Goal: Task Accomplishment & Management: Complete application form

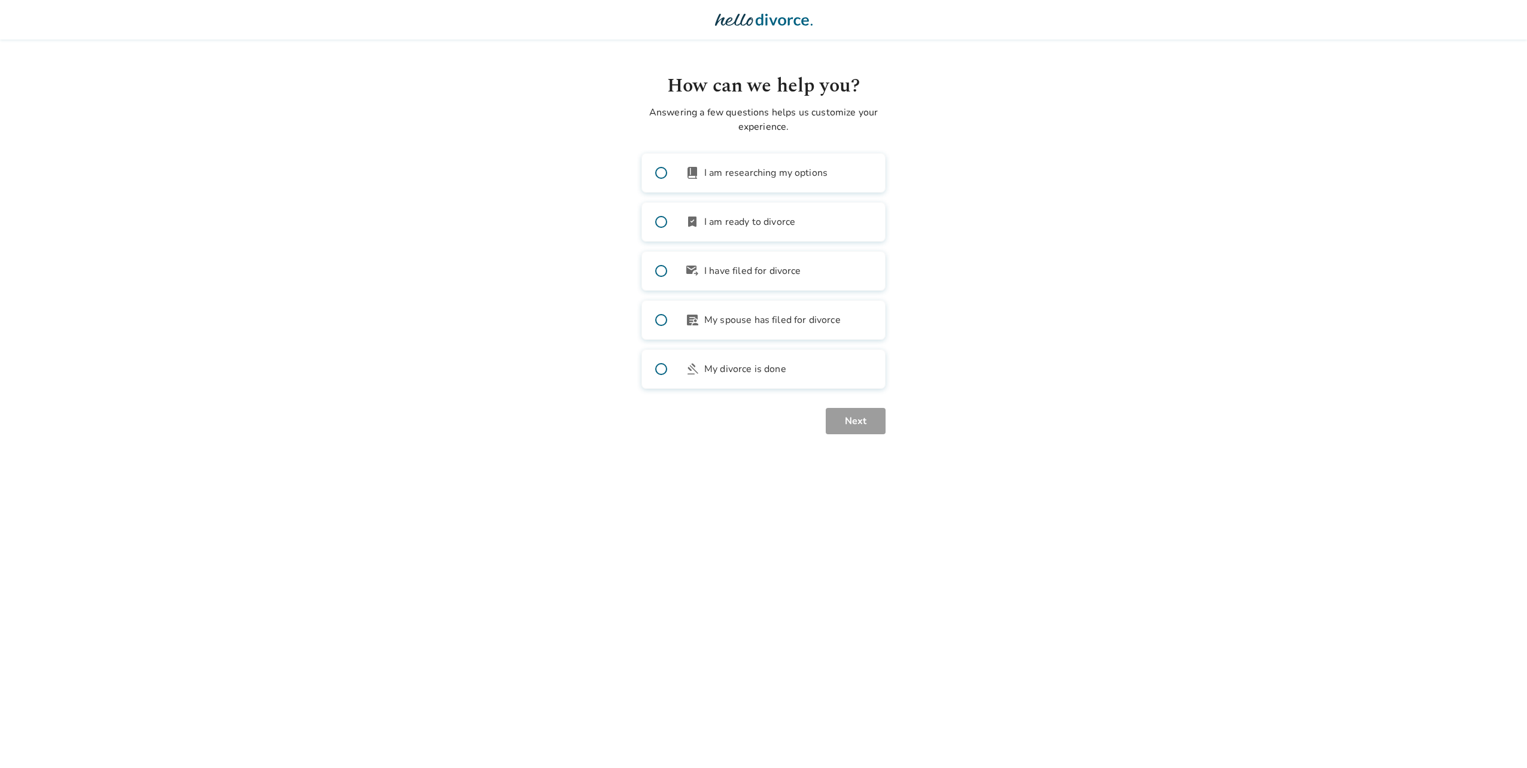
click at [660, 174] on span at bounding box center [661, 173] width 38 height 38
click at [854, 417] on button "Next" at bounding box center [856, 421] width 60 height 26
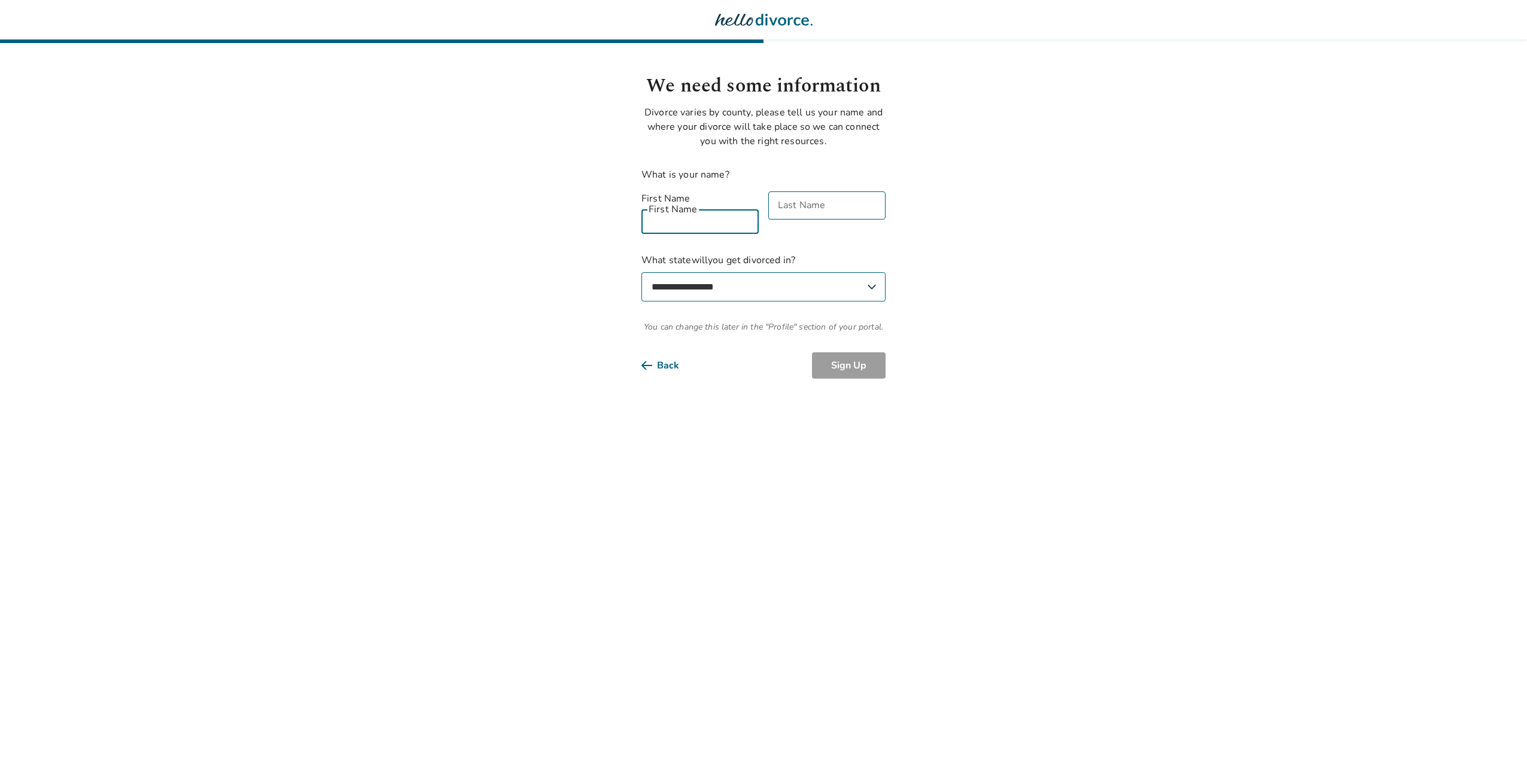
click at [707, 206] on input "First Name" at bounding box center [700, 220] width 117 height 28
type input "******"
type input "****"
select select "**"
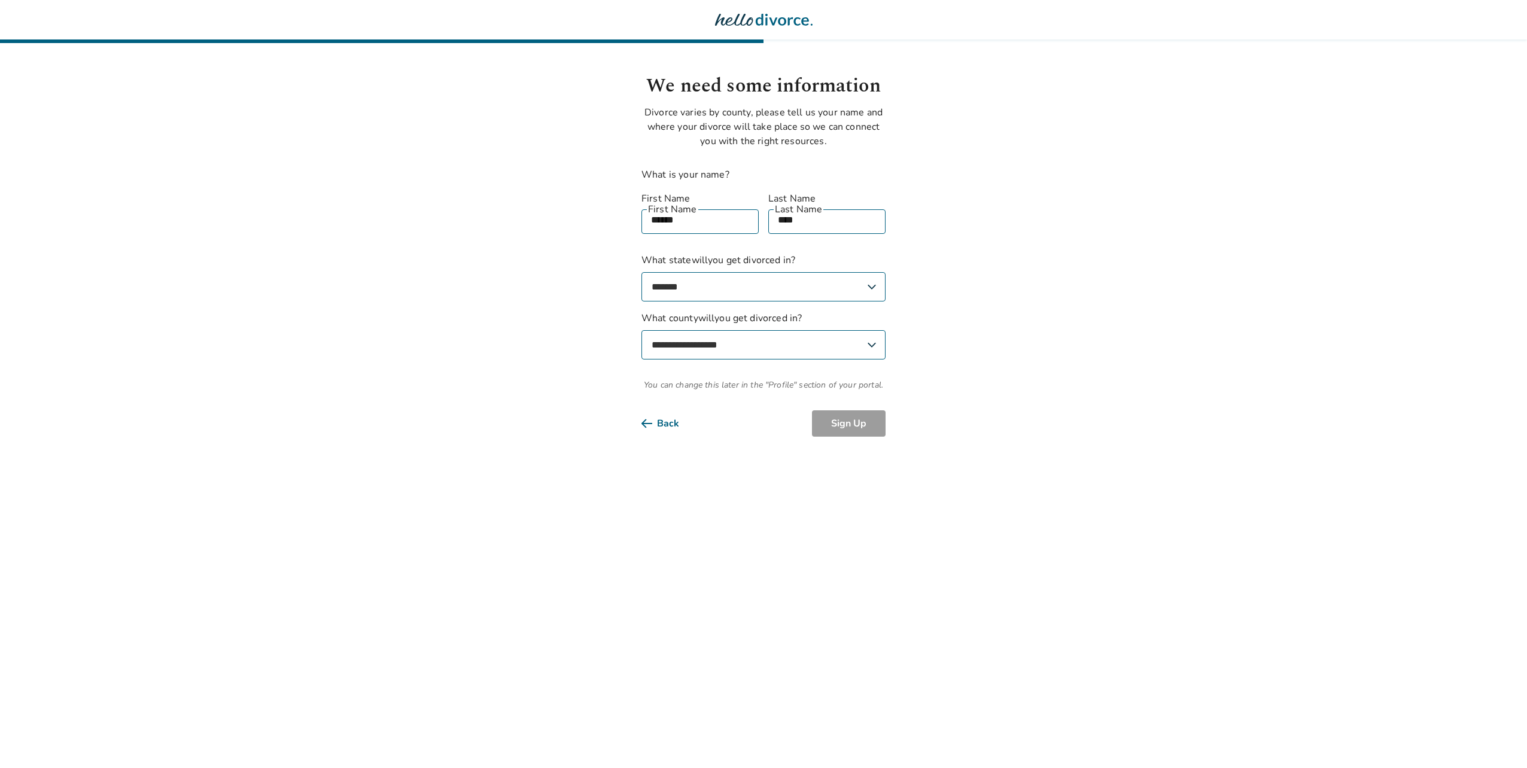
click at [712, 338] on select "**********" at bounding box center [764, 344] width 244 height 29
select select "******"
click at [642, 330] on select "**********" at bounding box center [764, 344] width 244 height 29
click at [843, 411] on button "Sign Up" at bounding box center [849, 424] width 74 height 26
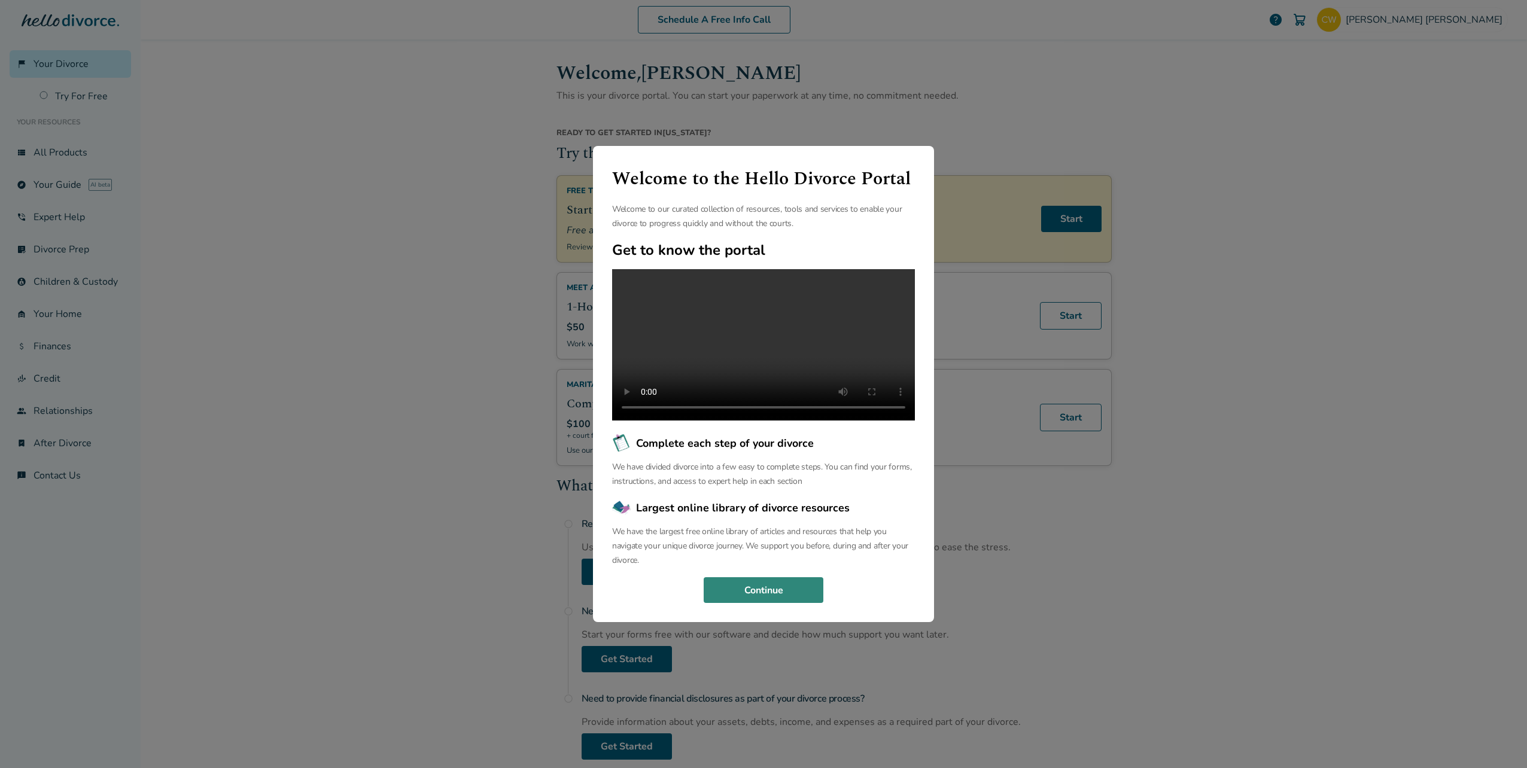
click at [806, 594] on button "Continue" at bounding box center [764, 591] width 120 height 26
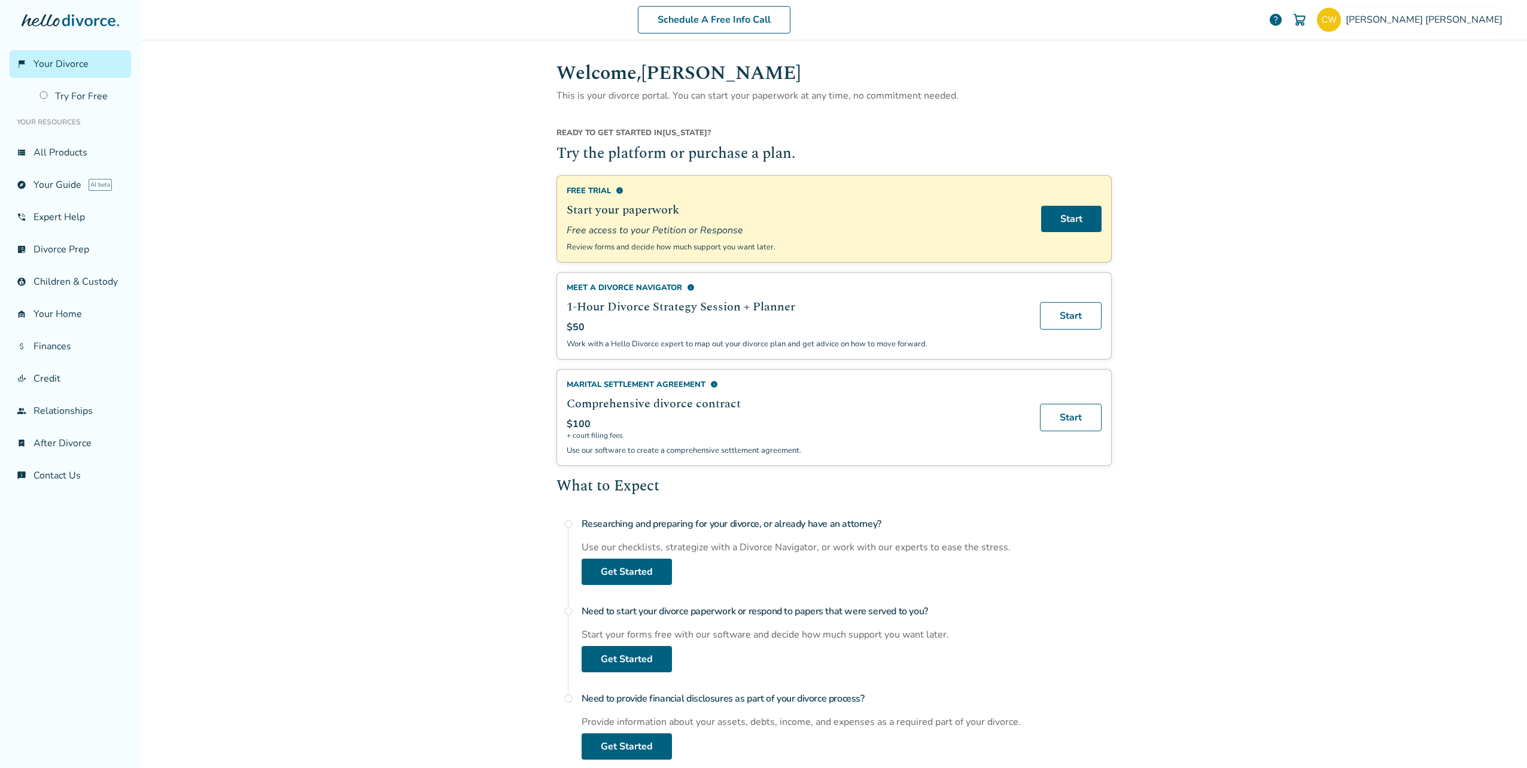
click at [1141, 555] on div "Schedule A Free Info Call CURTIS WYNN help Schedule A Free Call CURTIS WYNN cur…" at bounding box center [834, 384] width 1387 height 768
click at [1059, 220] on link "Start" at bounding box center [1071, 219] width 60 height 26
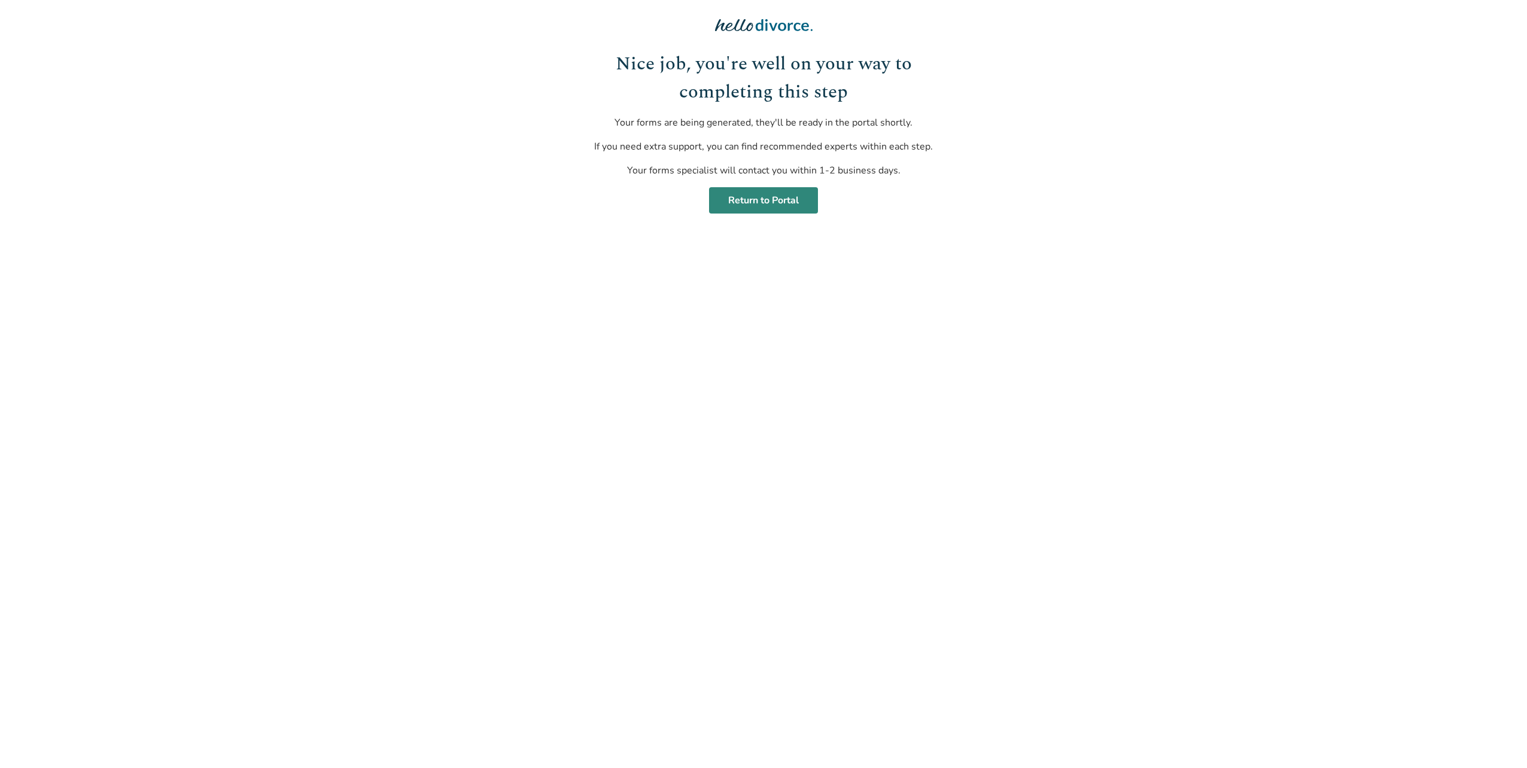
click at [763, 199] on link "Return to Portal" at bounding box center [763, 200] width 109 height 26
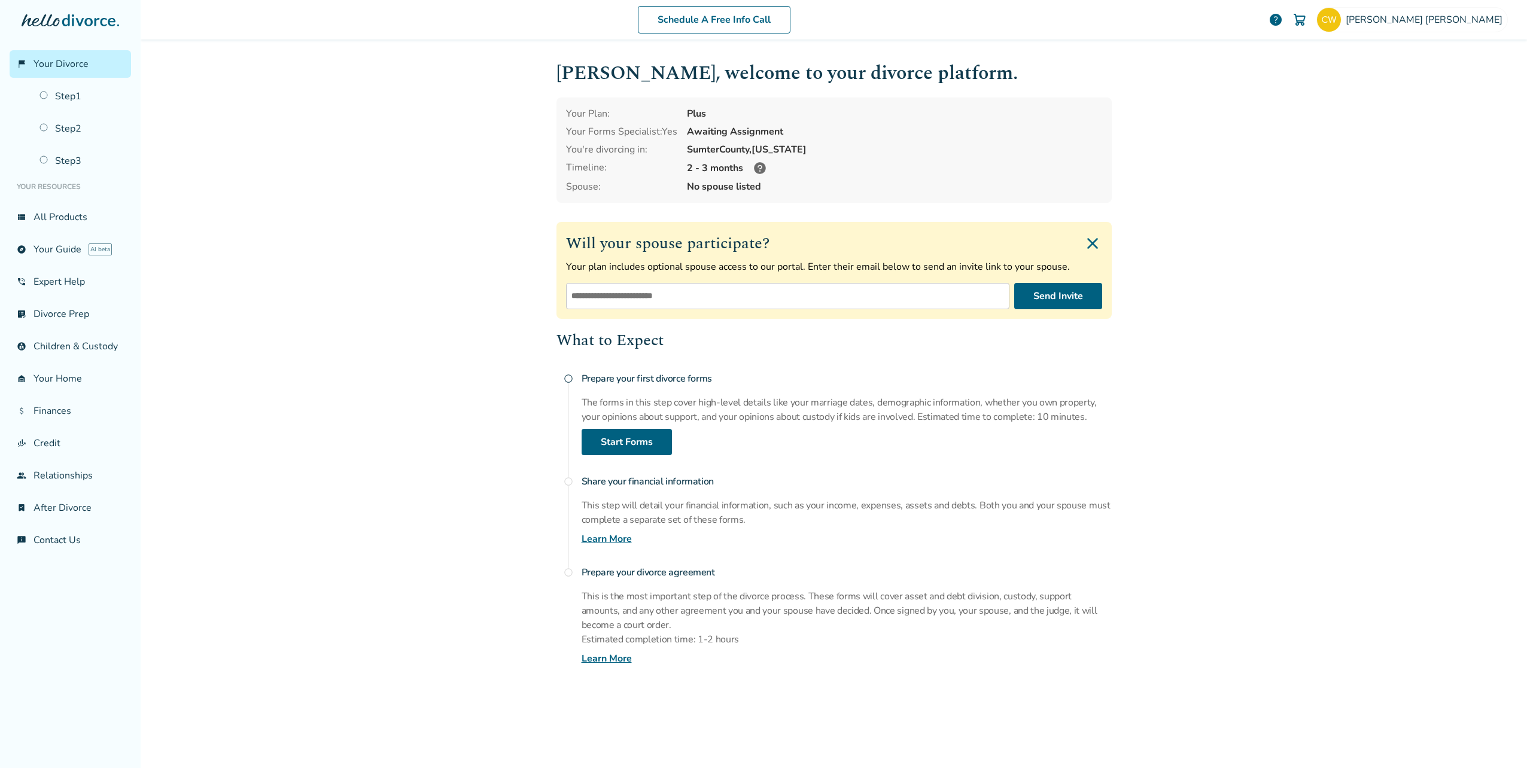
click at [1093, 242] on img "Close invite form" at bounding box center [1092, 243] width 19 height 19
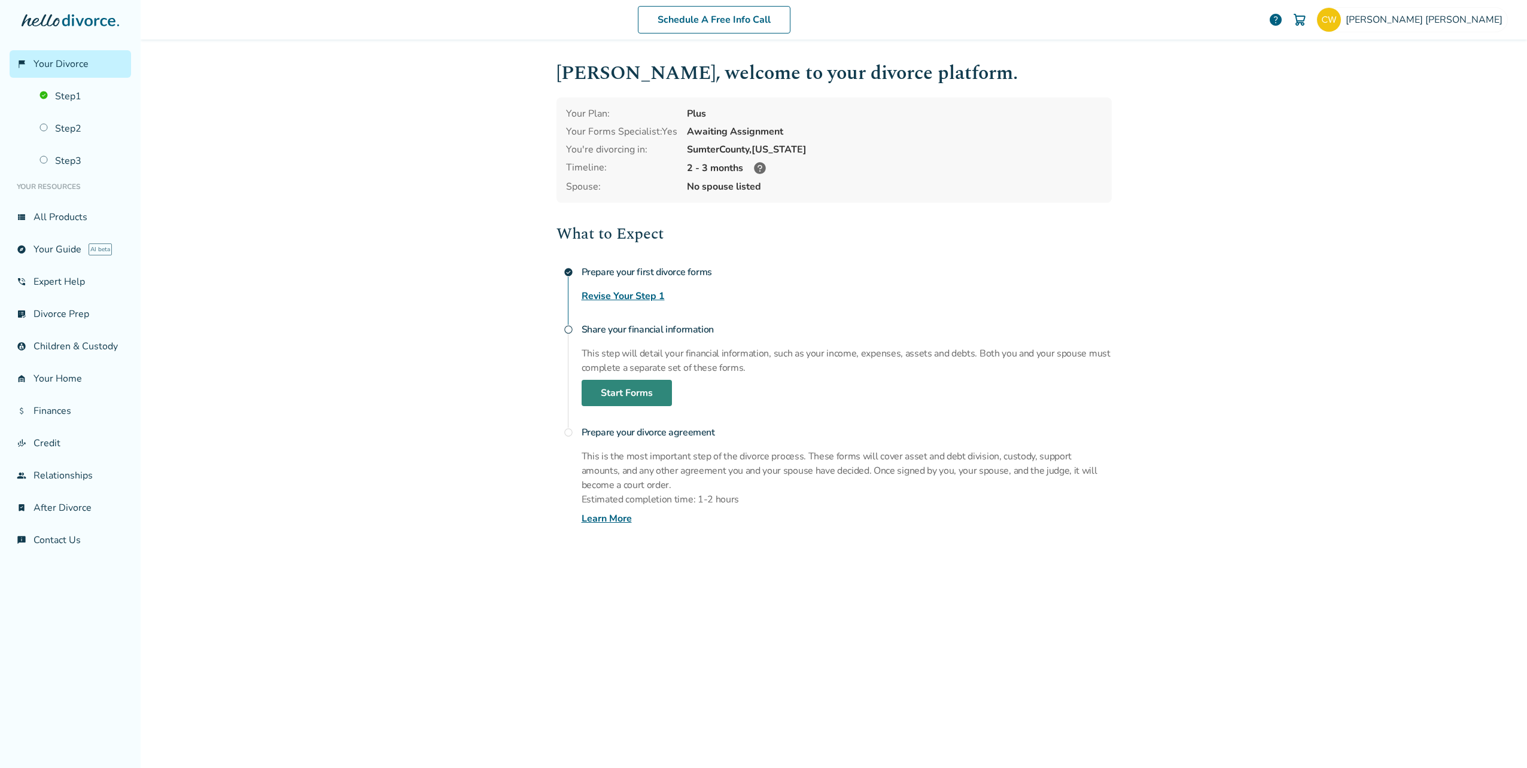
click at [630, 392] on link "Start Forms" at bounding box center [627, 393] width 90 height 26
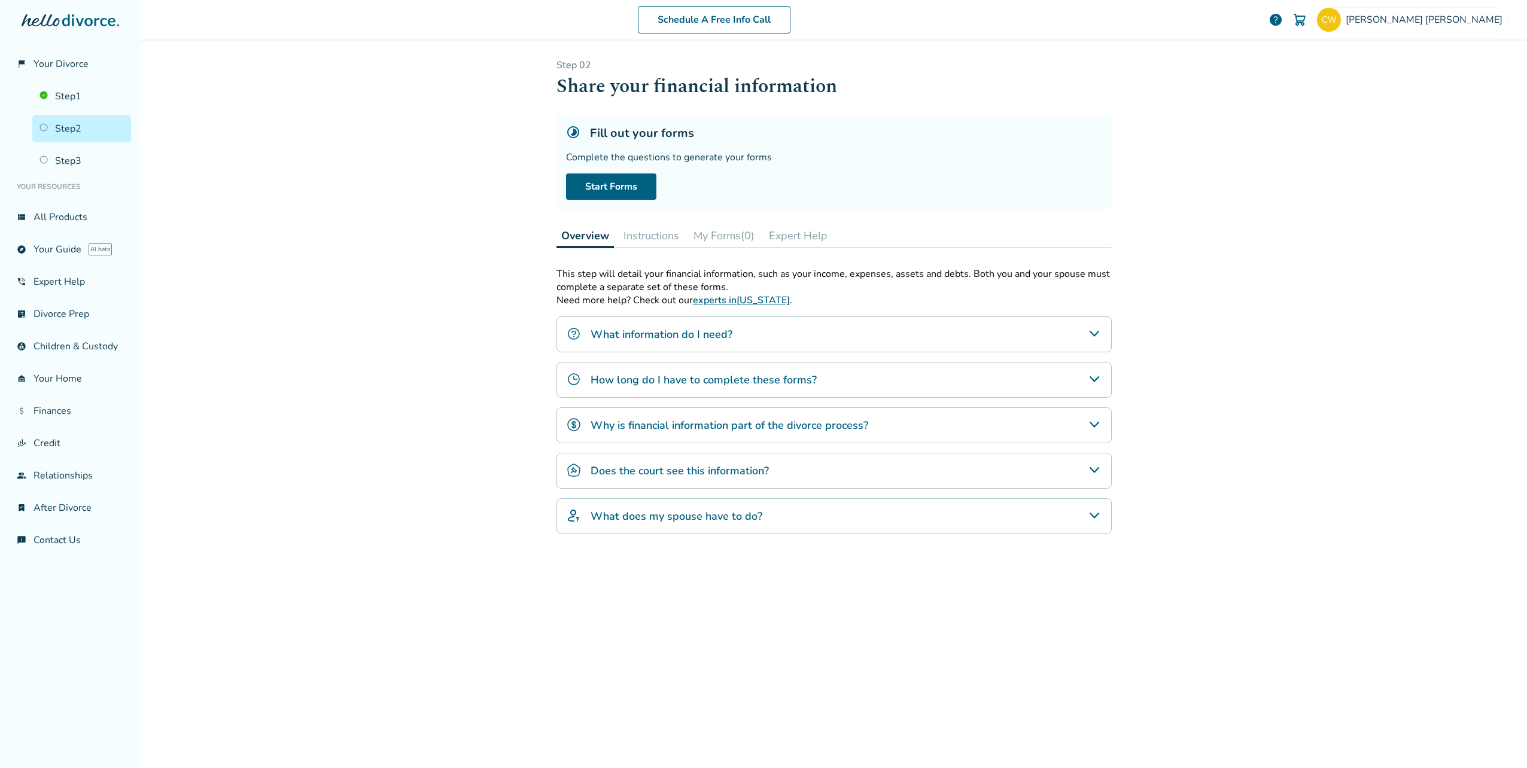
click at [1089, 337] on icon "What information do I need?" at bounding box center [1094, 334] width 14 height 14
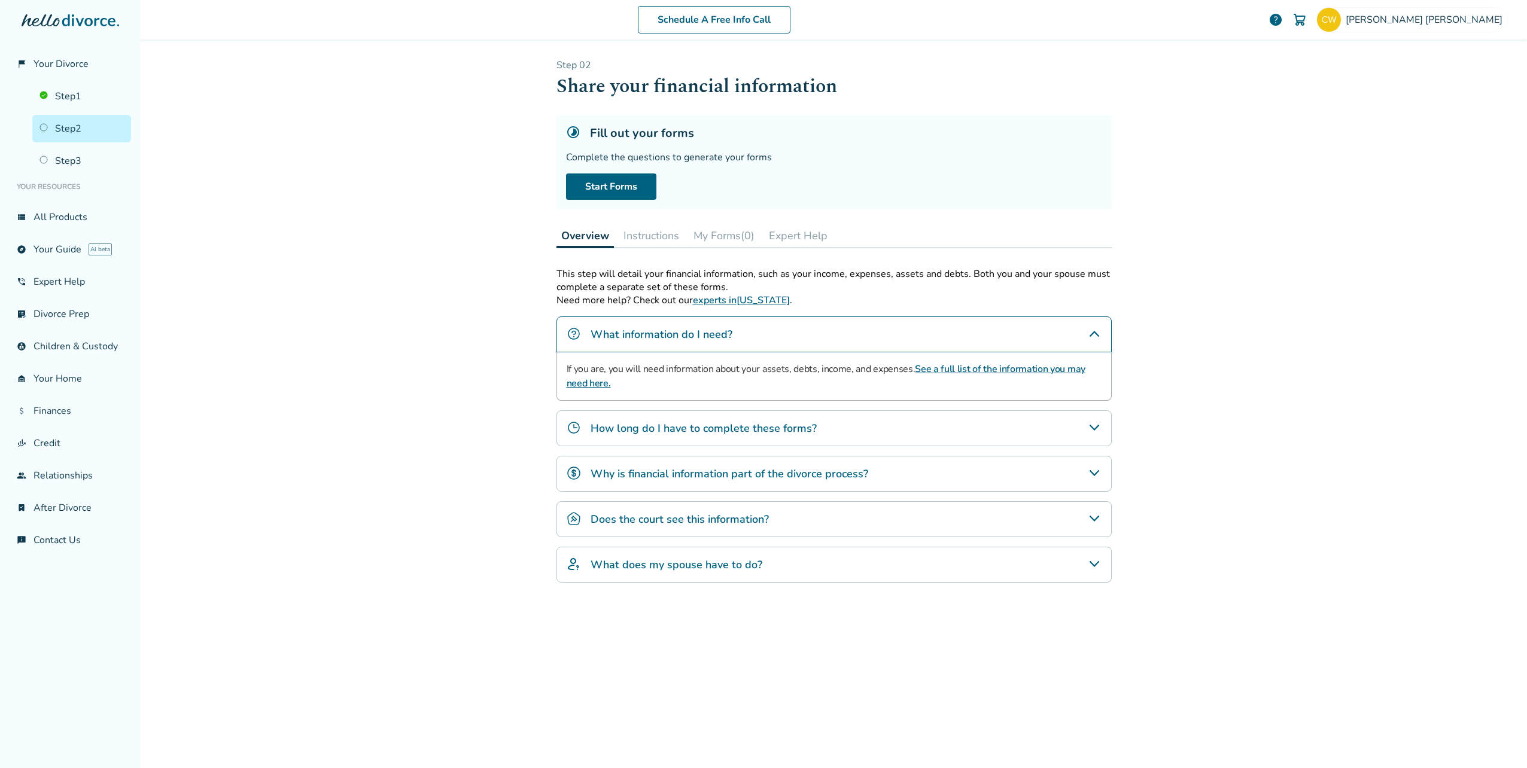
click at [886, 426] on div "How long do I have to complete these forms?" at bounding box center [834, 429] width 555 height 36
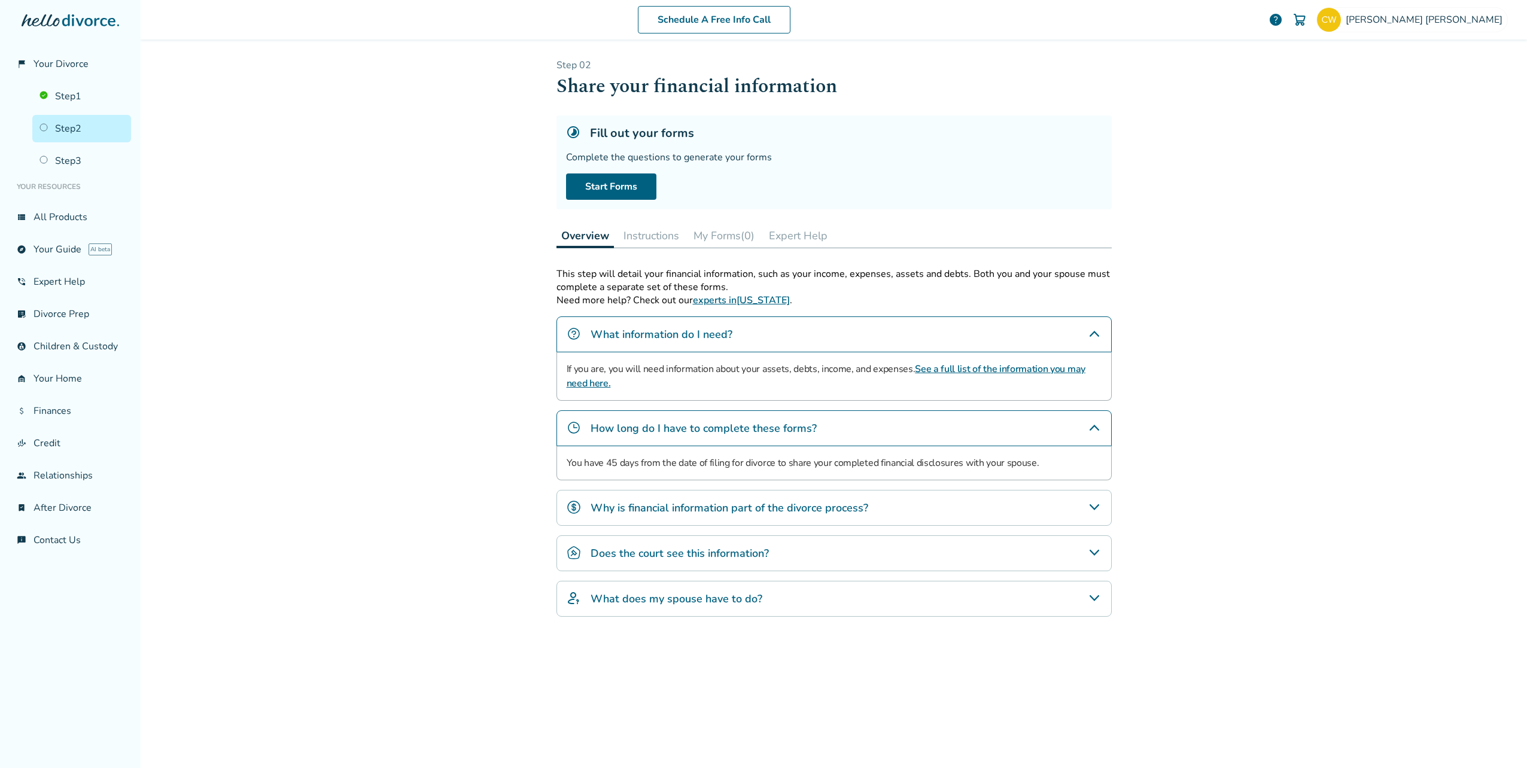
drag, startPoint x: 933, startPoint y: 506, endPoint x: 925, endPoint y: 505, distance: 8.0
click at [927, 505] on div "Why is financial information part of the divorce process?" at bounding box center [834, 508] width 555 height 36
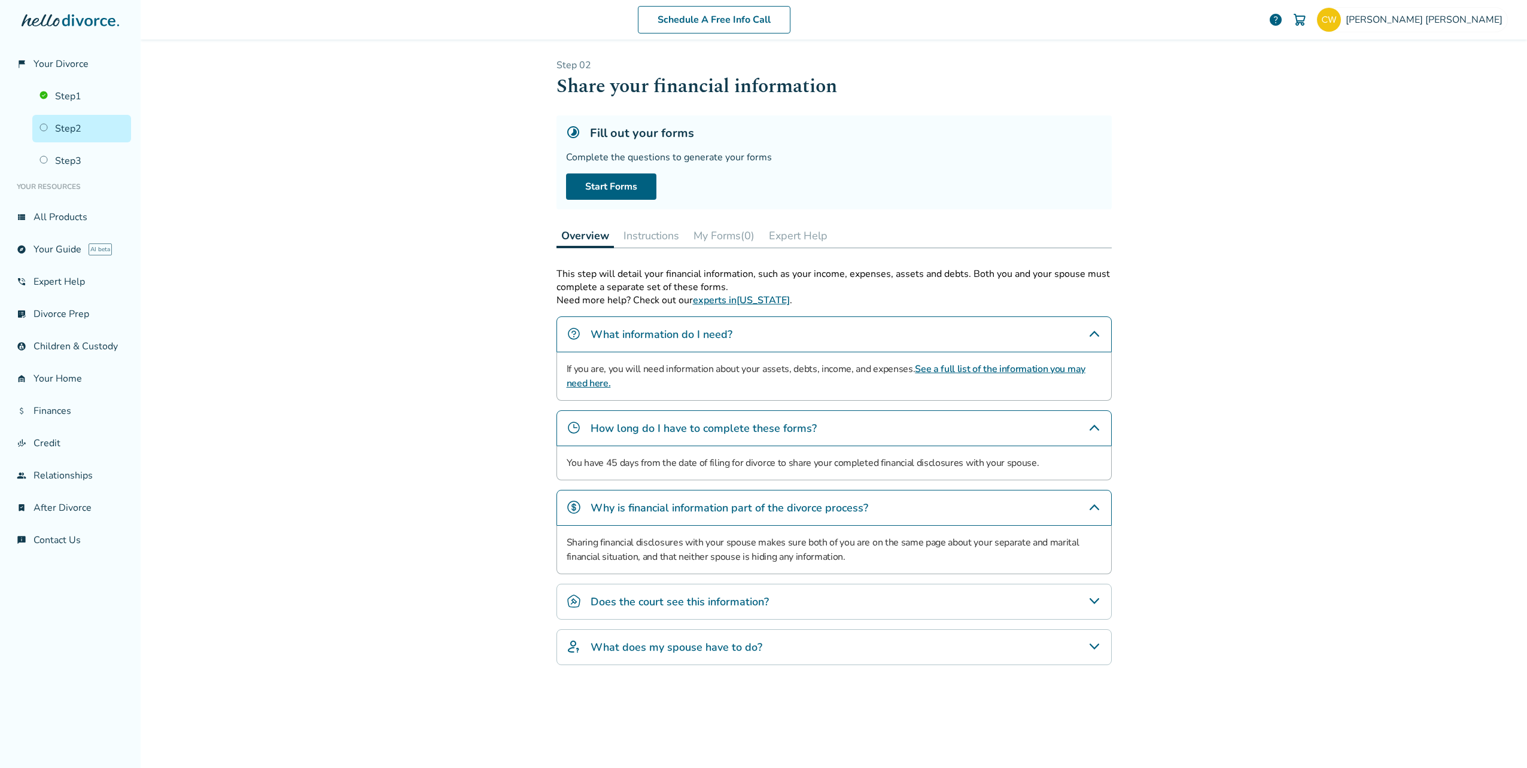
click at [843, 601] on div "Does the court see this information?" at bounding box center [834, 602] width 555 height 36
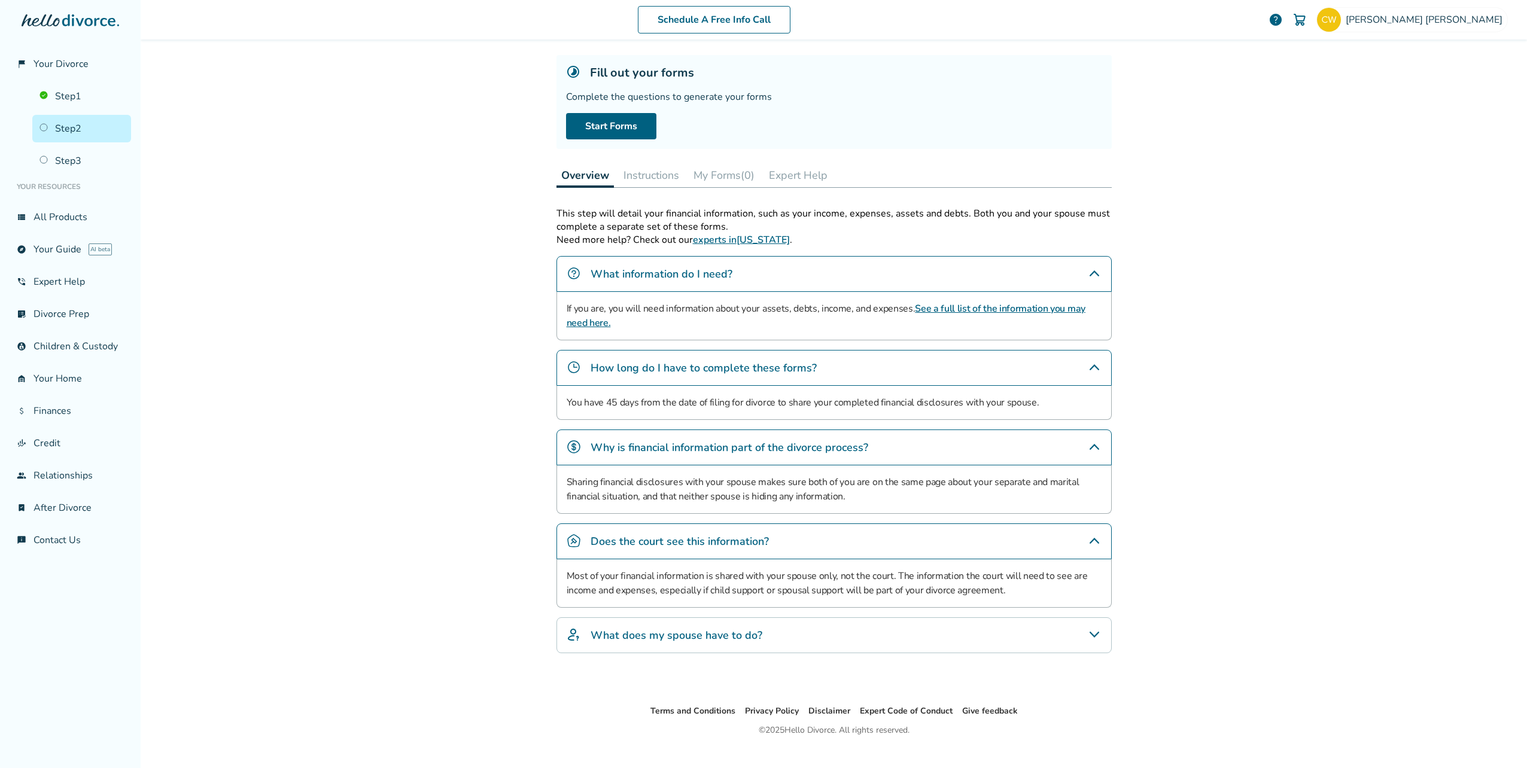
scroll to position [80, 0]
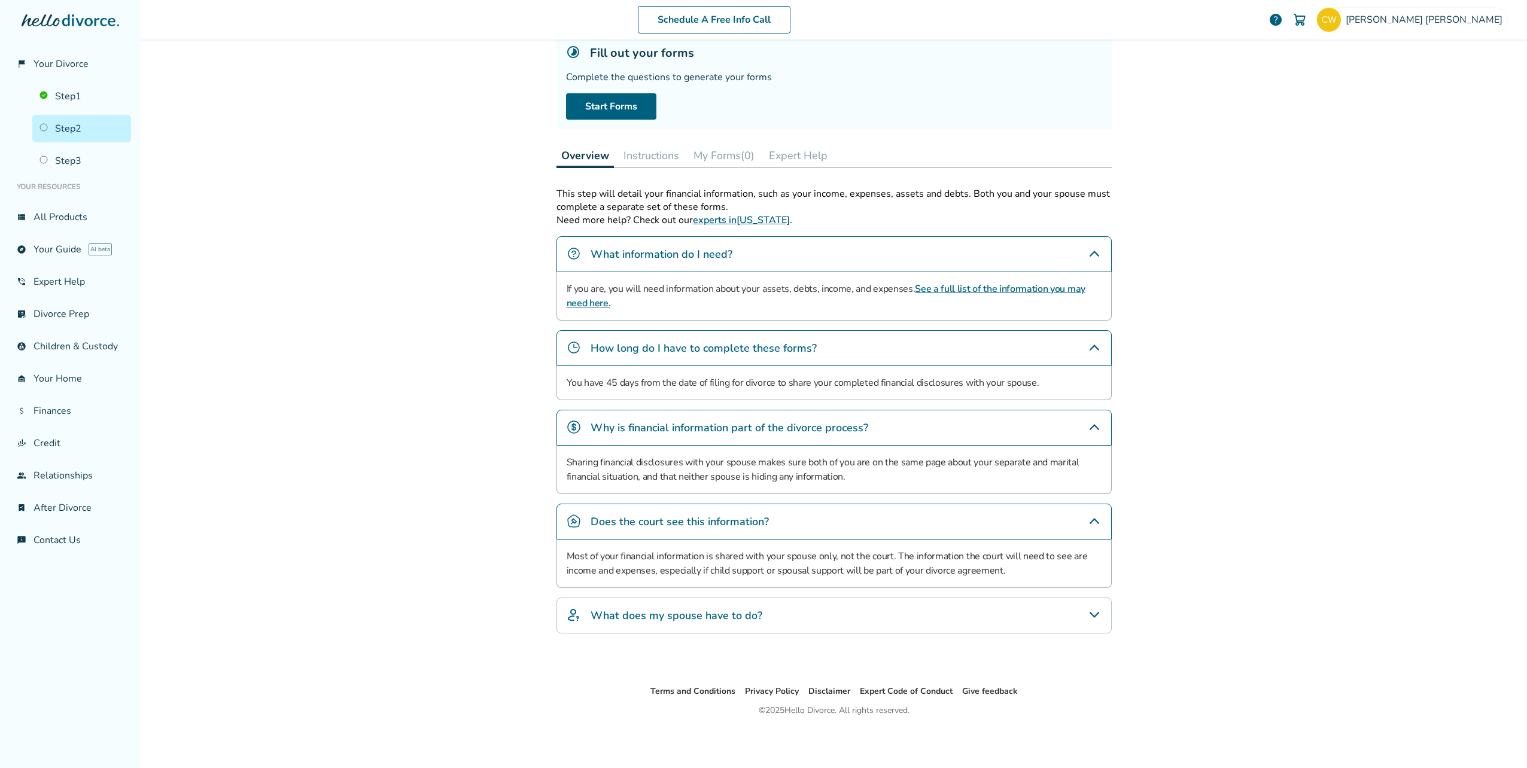
click at [825, 613] on div "What does my spouse have to do?" at bounding box center [834, 616] width 555 height 36
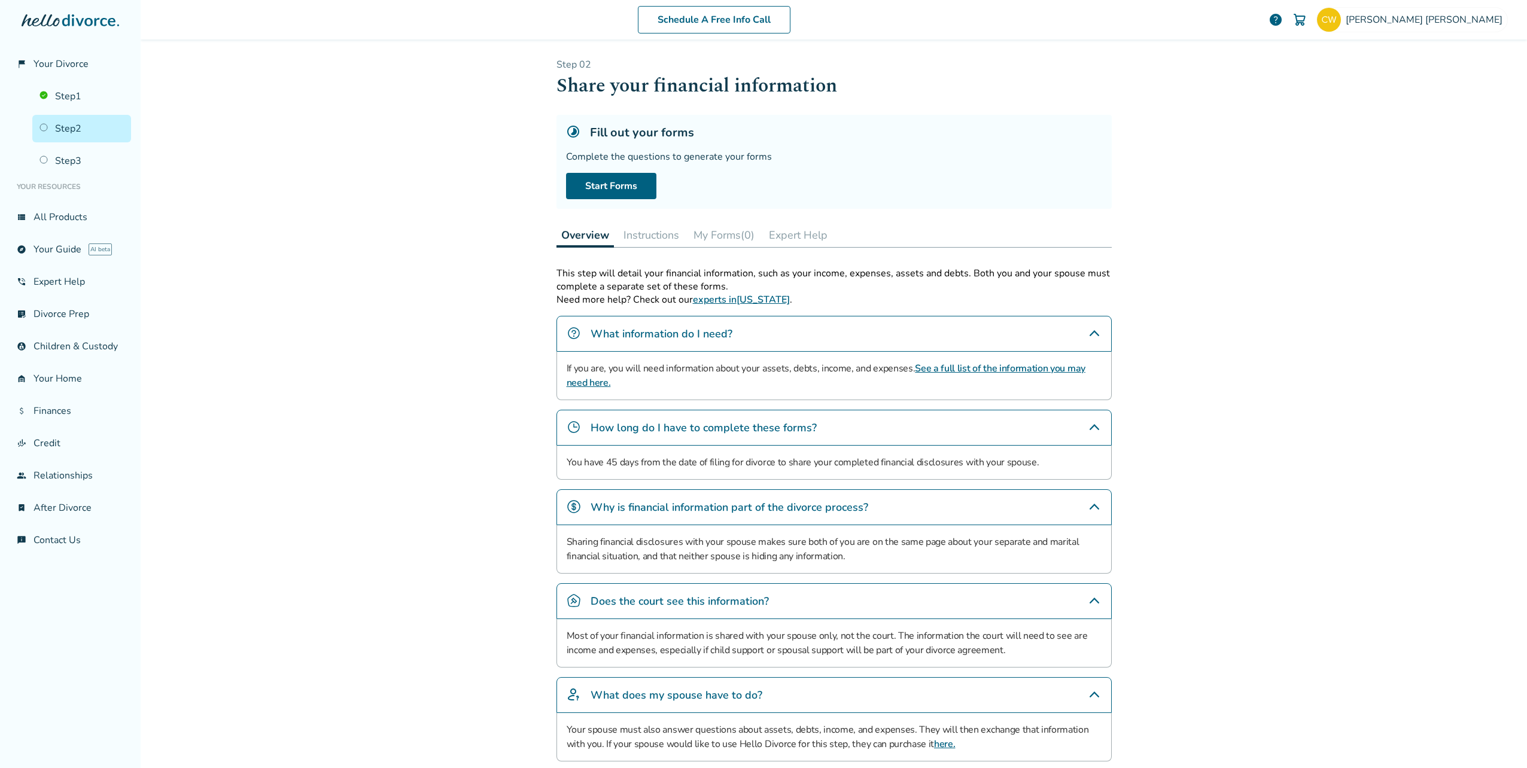
scroll to position [0, 0]
click at [624, 236] on button "Instructions" at bounding box center [651, 236] width 65 height 24
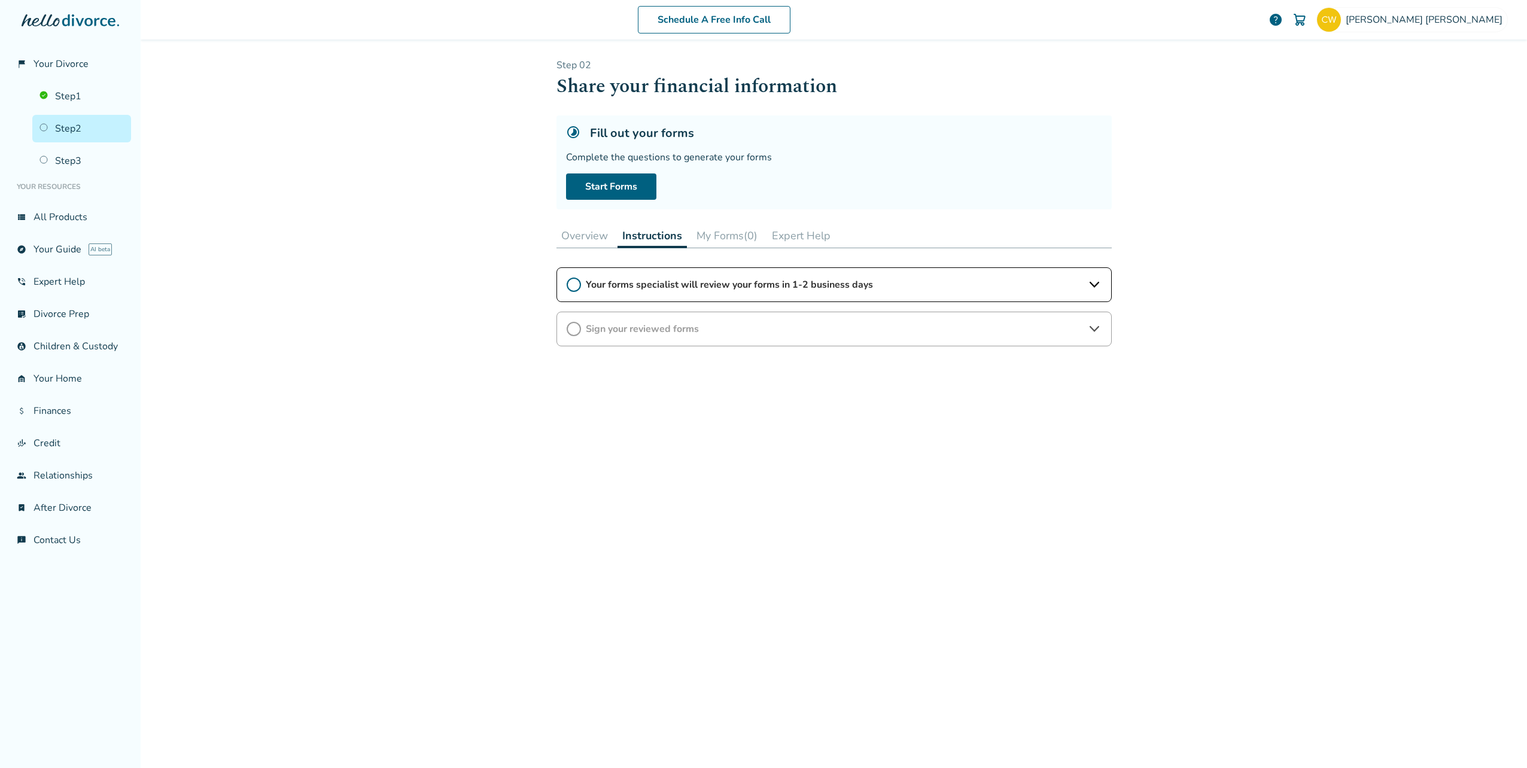
click at [716, 237] on button "My Forms (0)" at bounding box center [727, 236] width 71 height 24
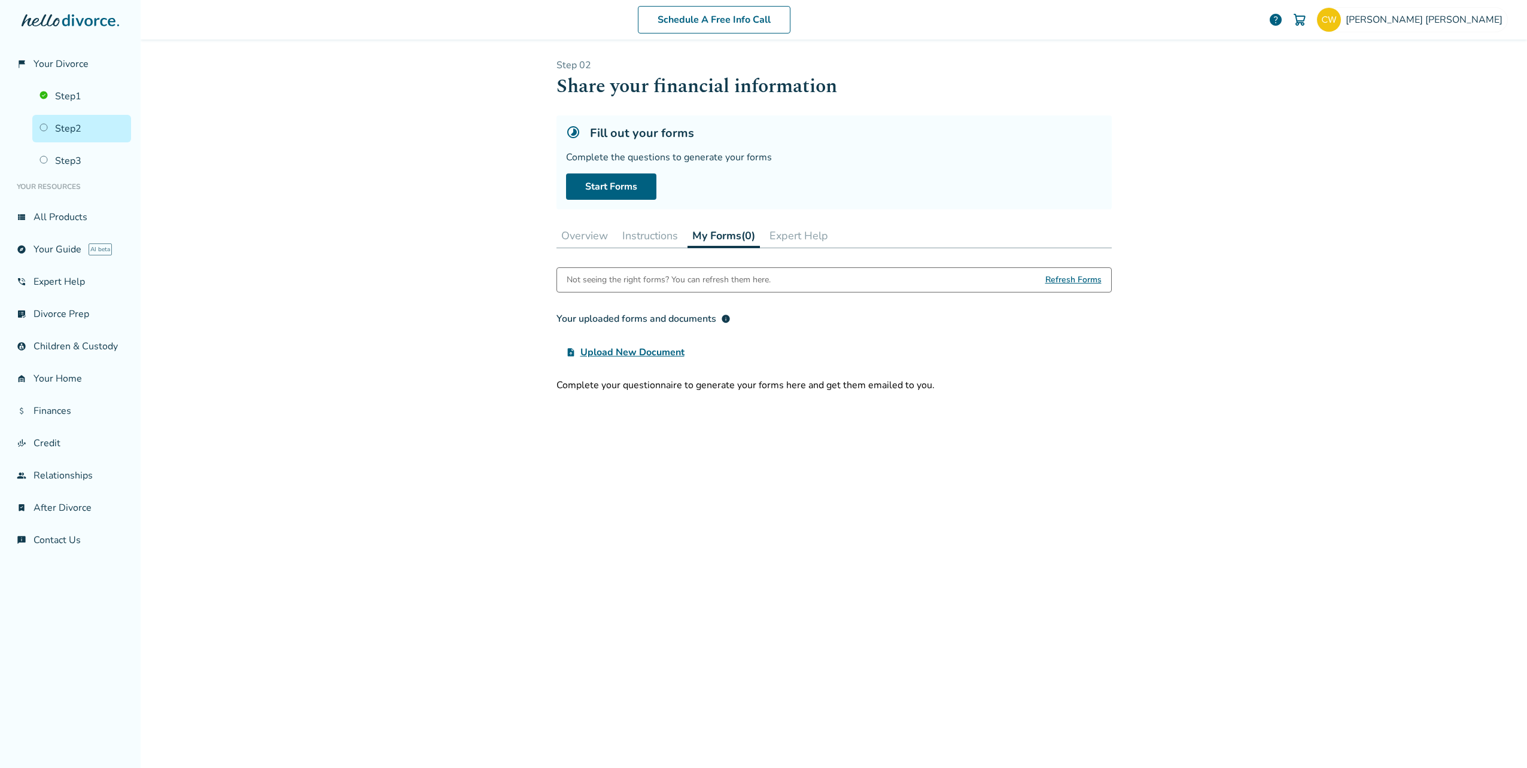
click at [784, 233] on button "Expert Help" at bounding box center [799, 236] width 68 height 24
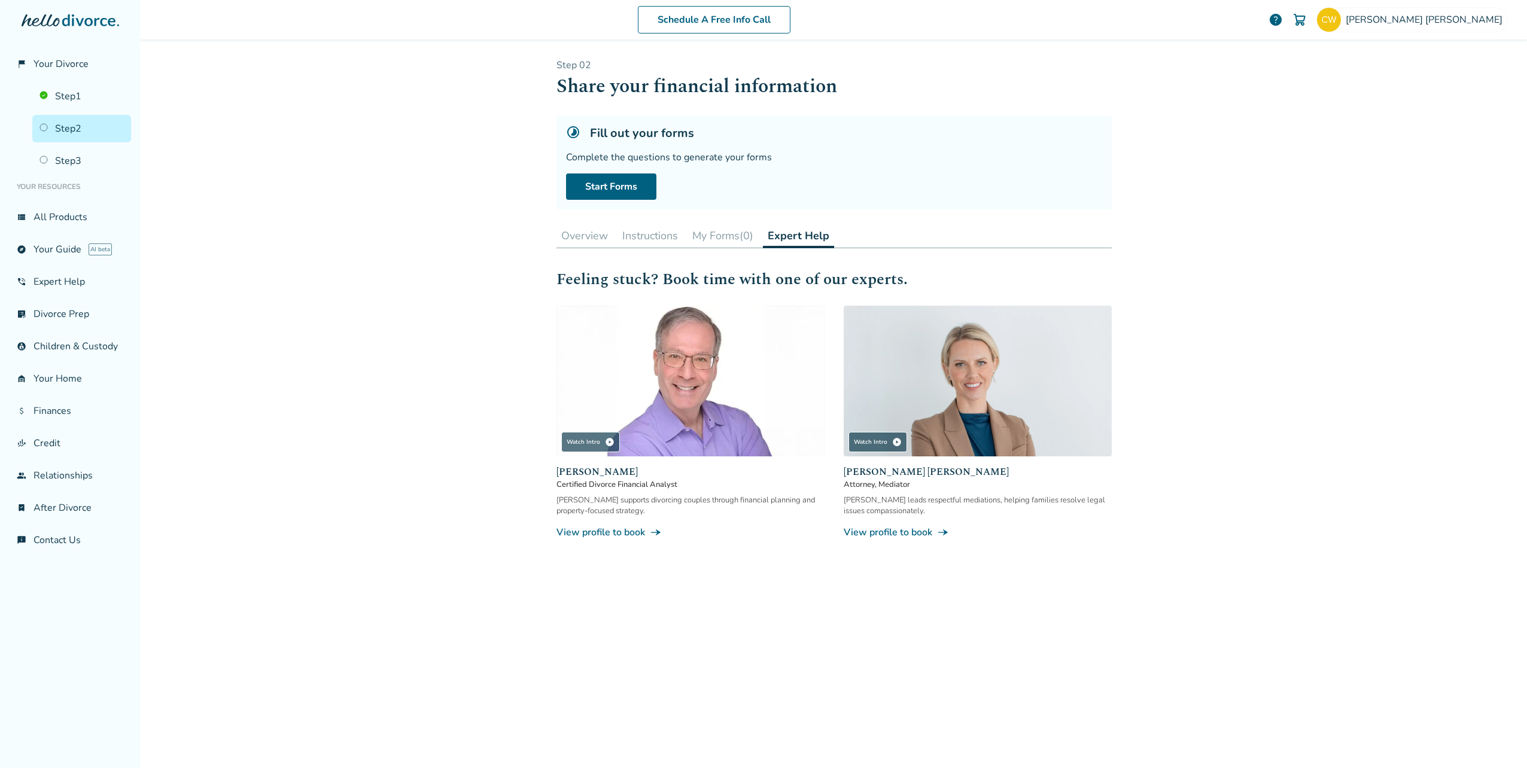
click at [713, 233] on button "My Forms (0)" at bounding box center [723, 236] width 71 height 24
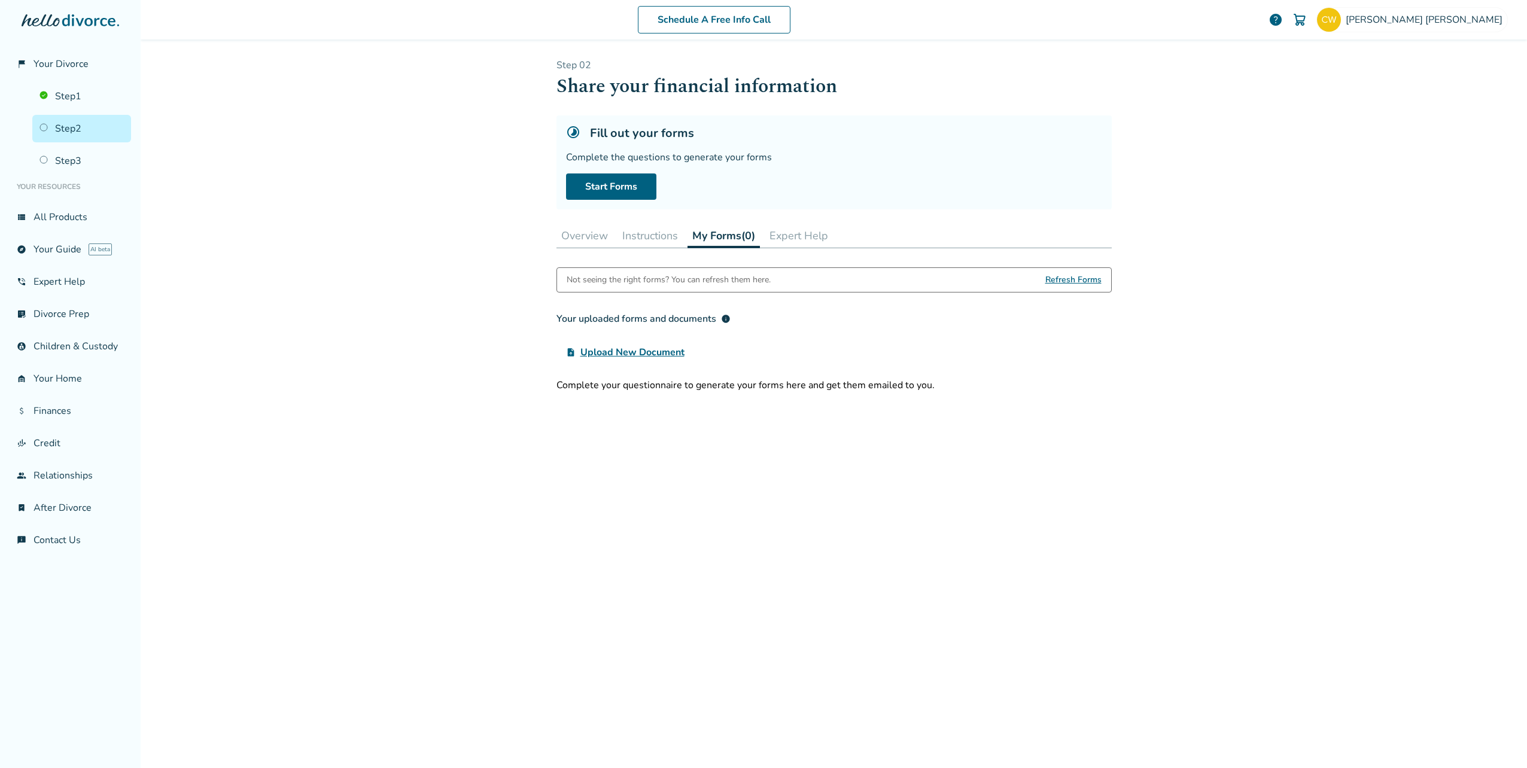
click at [644, 236] on button "Instructions" at bounding box center [650, 236] width 65 height 24
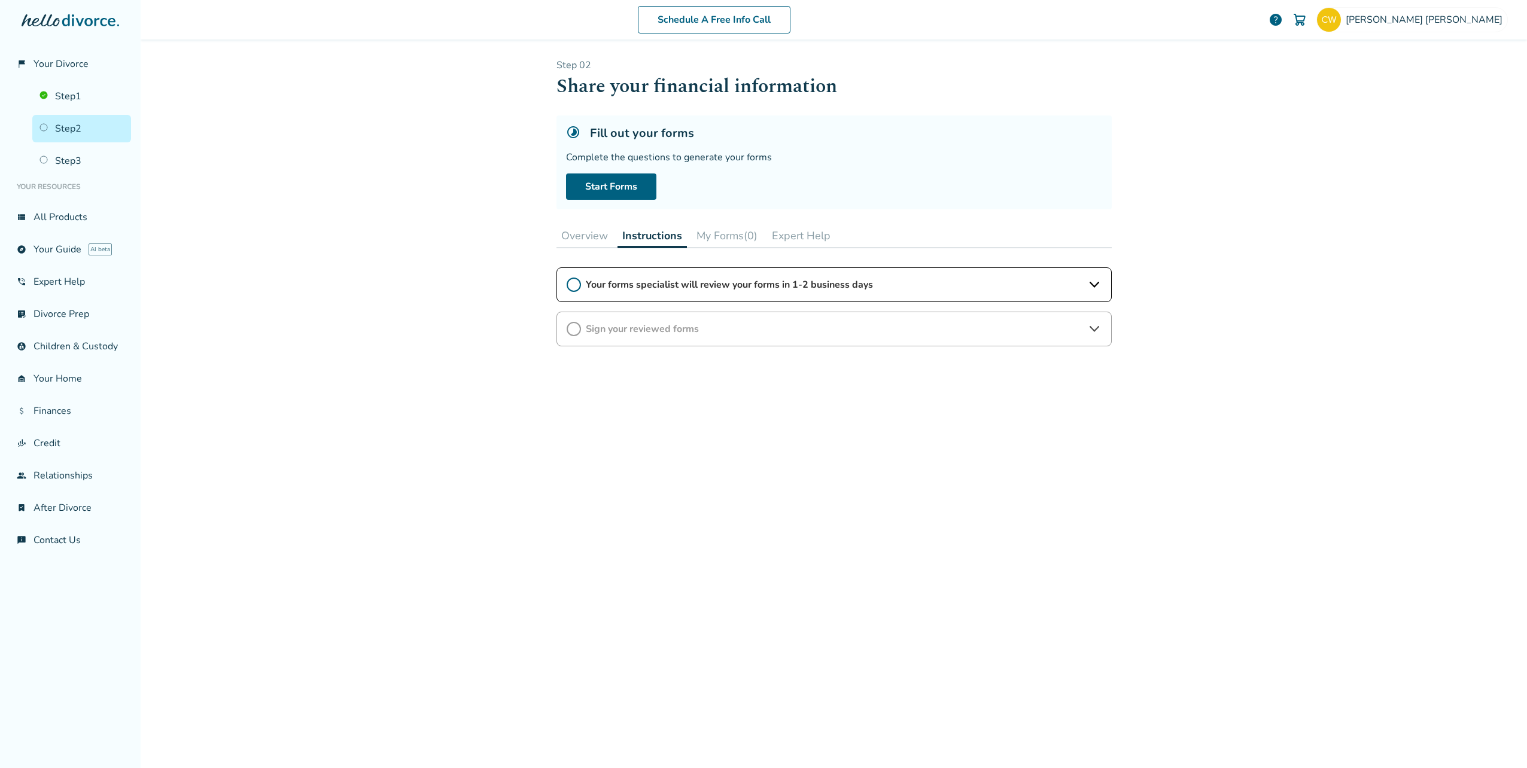
click at [570, 236] on button "Overview" at bounding box center [585, 236] width 56 height 24
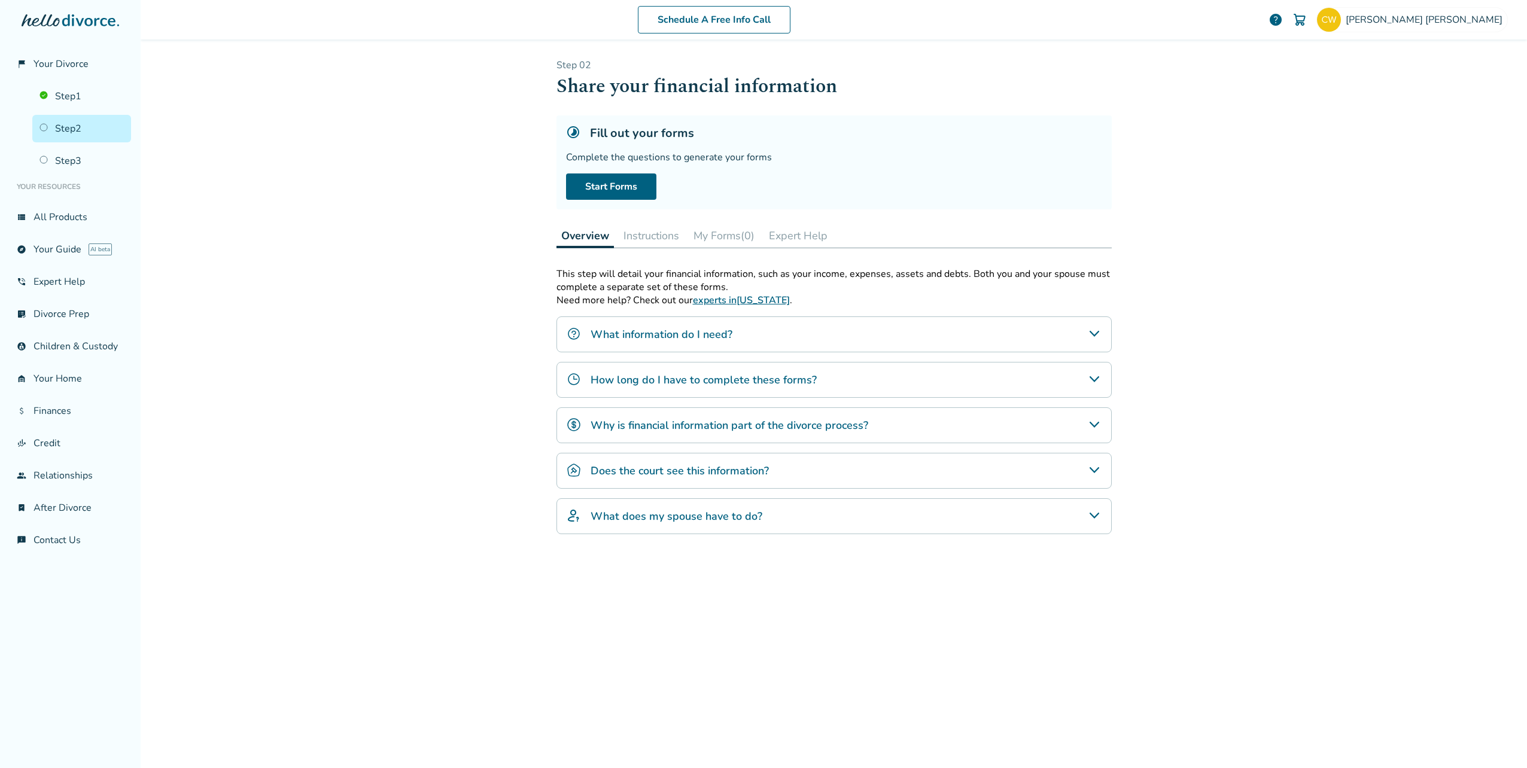
click at [832, 330] on div "What information do I need?" at bounding box center [834, 335] width 555 height 36
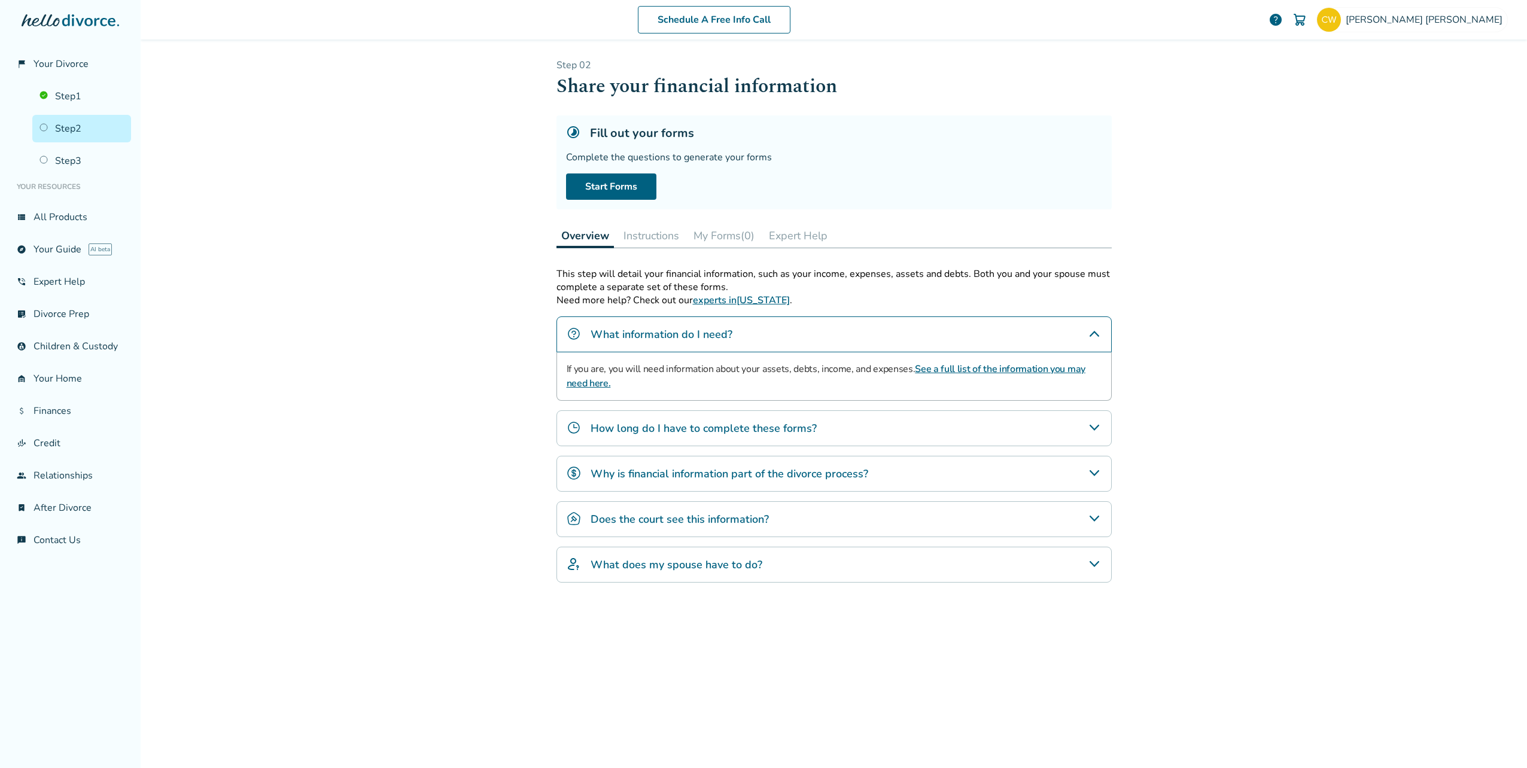
click at [946, 368] on link "See a full list of the information you may need here." at bounding box center [826, 377] width 519 height 28
